Goal: Find specific page/section: Find specific page/section

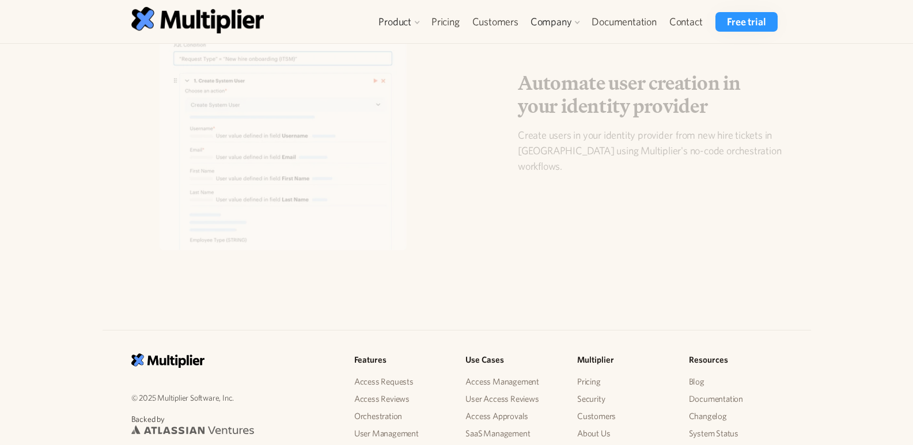
scroll to position [1466, 0]
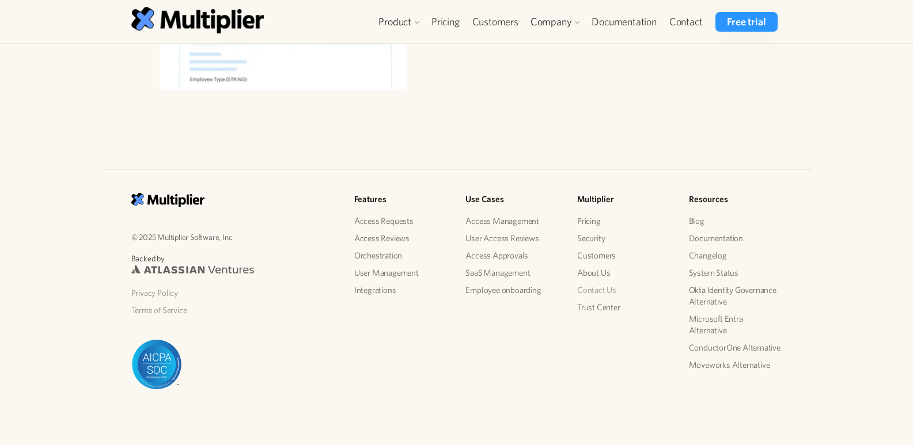
click at [597, 290] on link "Contact Us" at bounding box center [623, 290] width 93 height 17
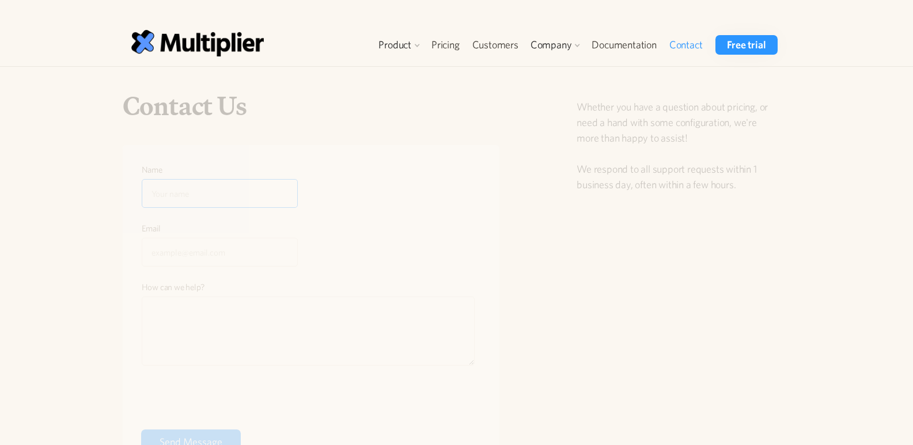
scroll to position [379, 0]
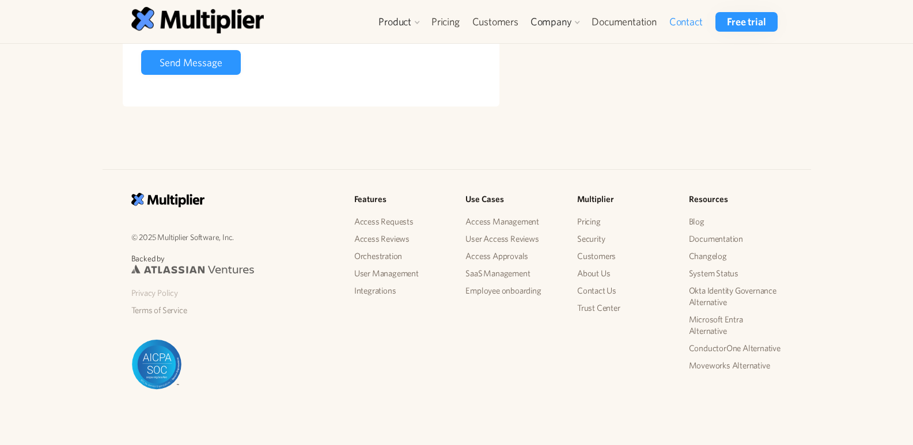
click at [169, 294] on link "Privacy Policy" at bounding box center [233, 292] width 204 height 17
